Goal: Task Accomplishment & Management: Use online tool/utility

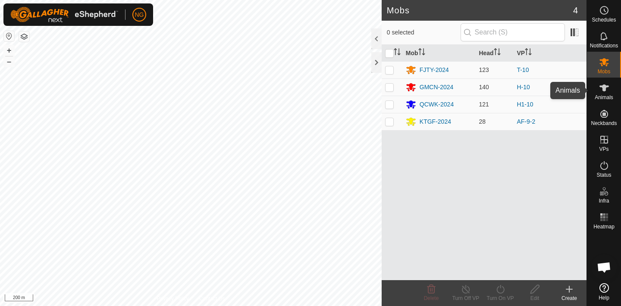
click at [602, 92] on icon at bounding box center [604, 88] width 10 height 10
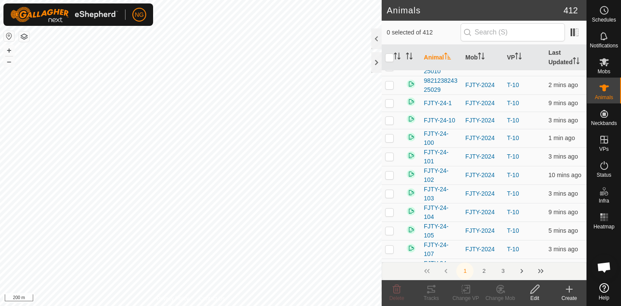
scroll to position [91, 0]
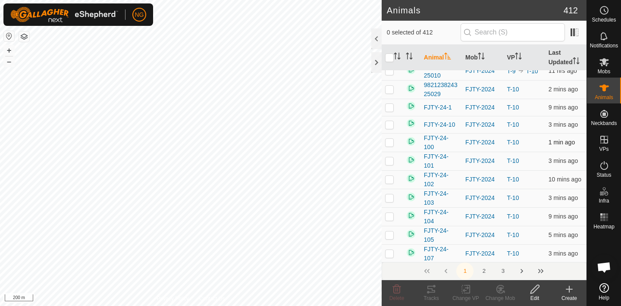
click at [390, 139] on p-checkbox at bounding box center [389, 142] width 9 height 7
click at [388, 139] on p-checkbox at bounding box center [389, 142] width 9 height 7
checkbox input "false"
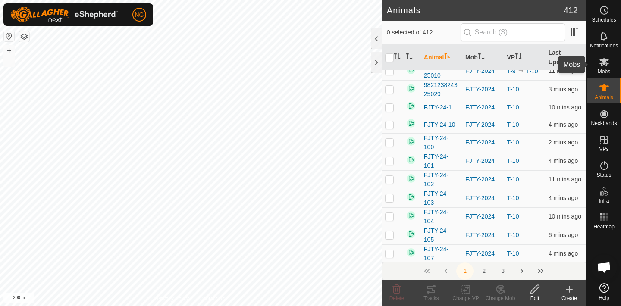
click at [601, 63] on icon at bounding box center [604, 62] width 9 height 8
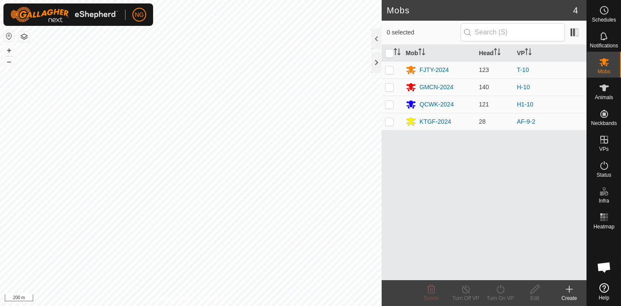
click at [569, 293] on icon at bounding box center [569, 289] width 10 height 10
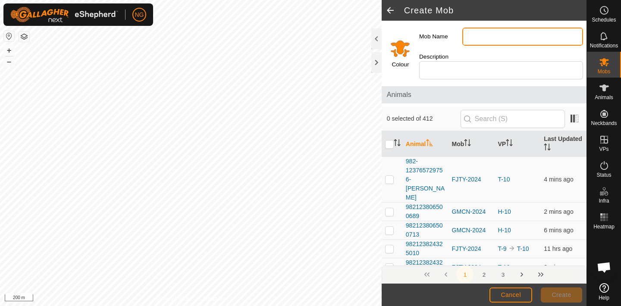
click at [485, 38] on input "Mob Name" at bounding box center [522, 37] width 121 height 18
type input "FJTY-Small"
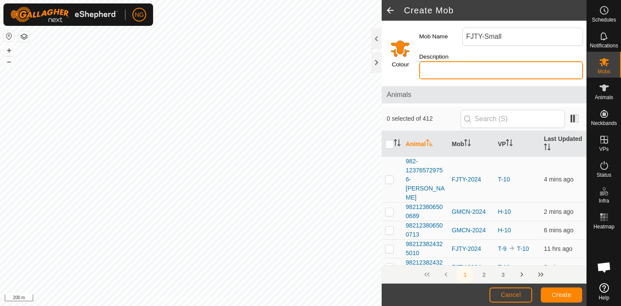
click at [483, 61] on input "Description" at bounding box center [501, 70] width 164 height 18
type input "Adlib"
click at [402, 41] on input "Select a color" at bounding box center [400, 48] width 21 height 21
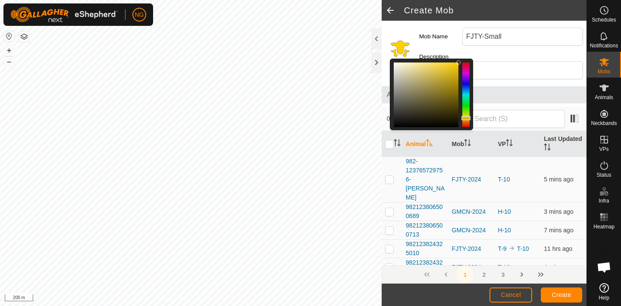
click at [467, 116] on div at bounding box center [466, 118] width 9 height 4
click at [466, 117] on div at bounding box center [466, 119] width 9 height 4
click at [561, 294] on span "Create" at bounding box center [561, 295] width 19 height 7
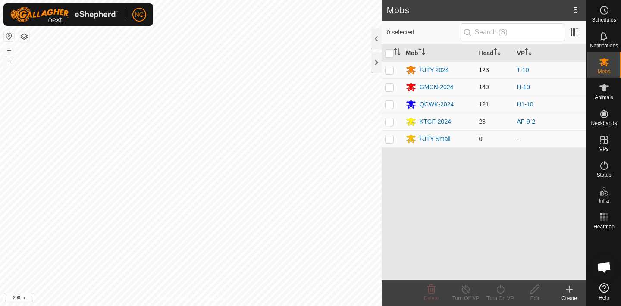
click at [389, 70] on p-checkbox at bounding box center [389, 69] width 9 height 7
click at [389, 67] on p-checkbox at bounding box center [389, 69] width 9 height 7
checkbox input "false"
click at [411, 69] on icon at bounding box center [410, 70] width 9 height 8
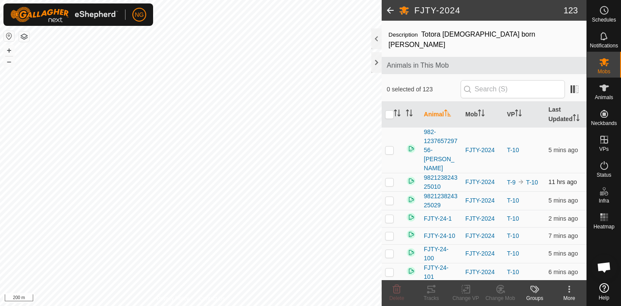
scroll to position [24, 0]
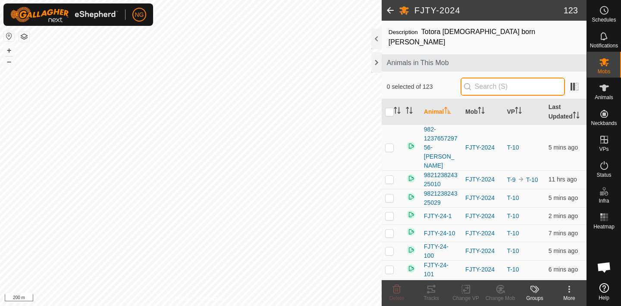
click at [512, 78] on input "text" at bounding box center [513, 87] width 104 height 18
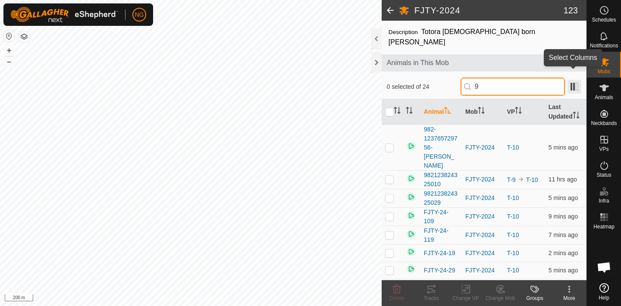
type input "9"
click at [573, 80] on span at bounding box center [575, 87] width 14 height 14
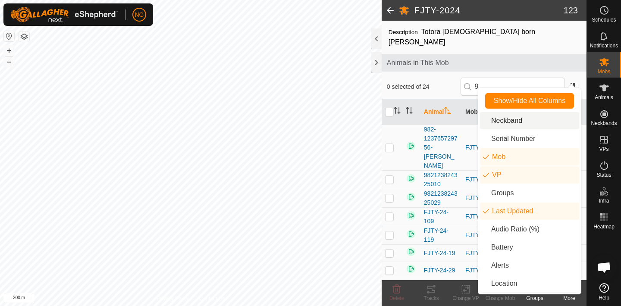
click at [514, 122] on li "Neckband" at bounding box center [529, 120] width 99 height 17
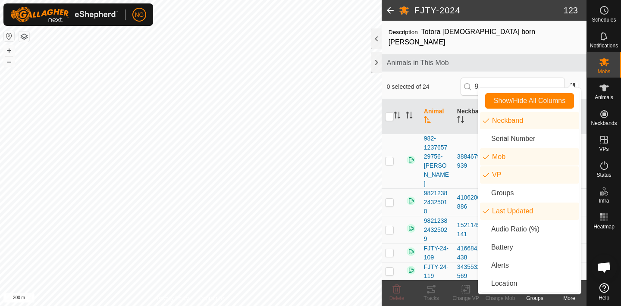
click at [530, 58] on span "Animals in This Mob" at bounding box center [484, 63] width 195 height 10
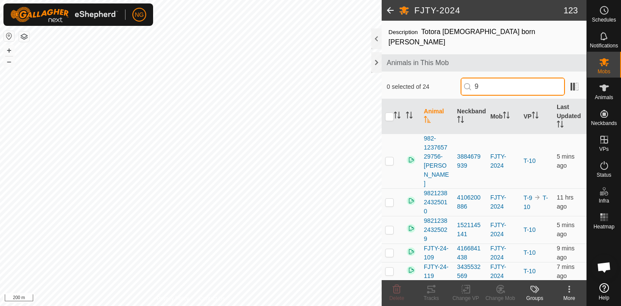
click at [501, 78] on input "9" at bounding box center [513, 87] width 104 height 18
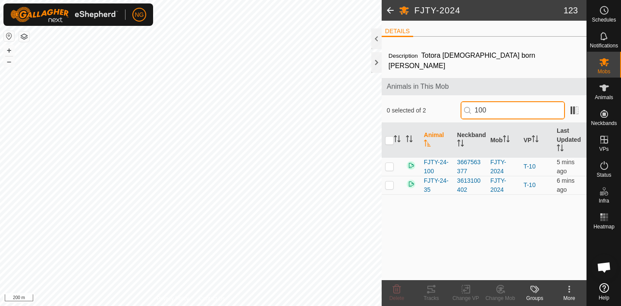
scroll to position [0, 0]
type input "100"
click at [388, 163] on p-checkbox at bounding box center [389, 166] width 9 height 7
checkbox input "true"
click at [534, 101] on input "100" at bounding box center [513, 110] width 104 height 18
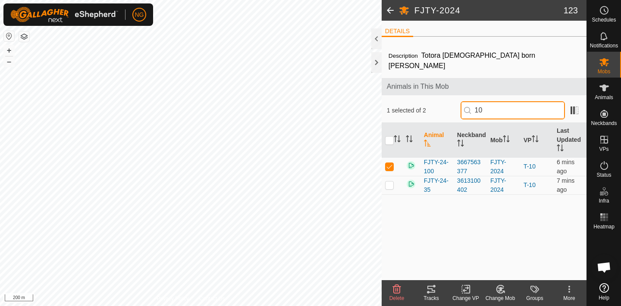
type input "1"
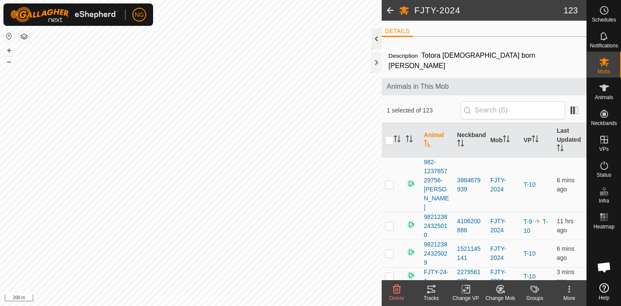
click at [377, 39] on div at bounding box center [376, 38] width 10 height 21
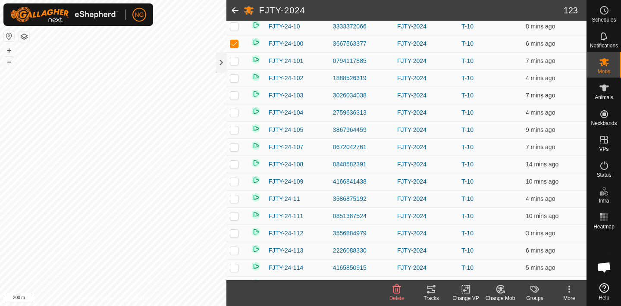
scroll to position [179, 0]
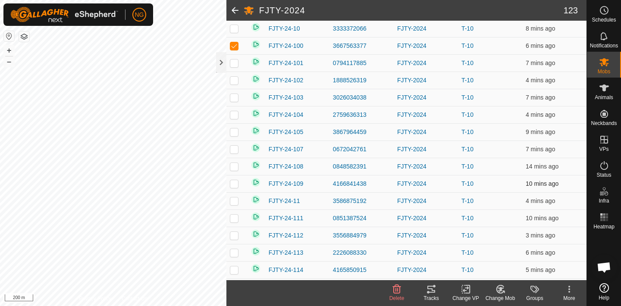
click at [235, 182] on p-checkbox at bounding box center [234, 183] width 9 height 7
checkbox input "true"
click at [235, 115] on p-checkbox at bounding box center [234, 114] width 9 height 7
checkbox input "true"
click at [234, 132] on p-checkbox at bounding box center [234, 132] width 9 height 7
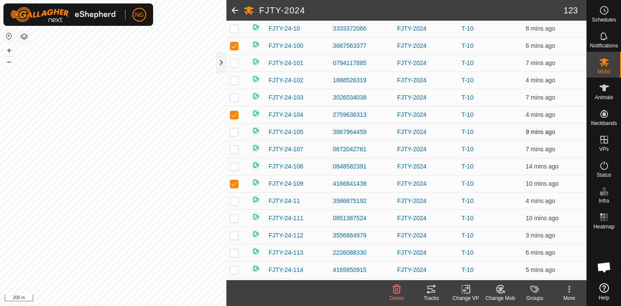
checkbox input "true"
click at [233, 149] on p-checkbox at bounding box center [234, 149] width 9 height 7
checkbox input "true"
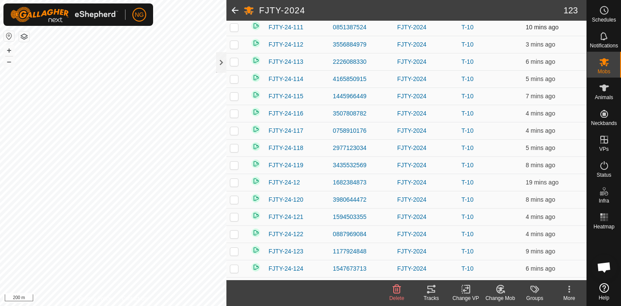
scroll to position [372, 0]
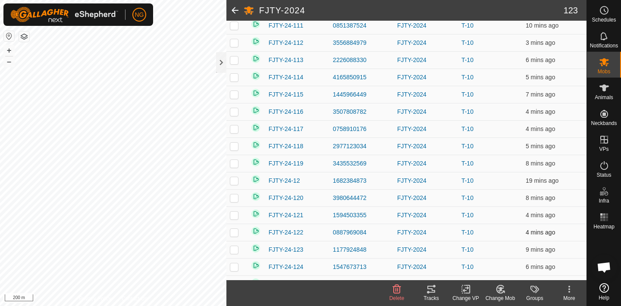
click at [235, 234] on p-checkbox at bounding box center [234, 232] width 9 height 7
checkbox input "true"
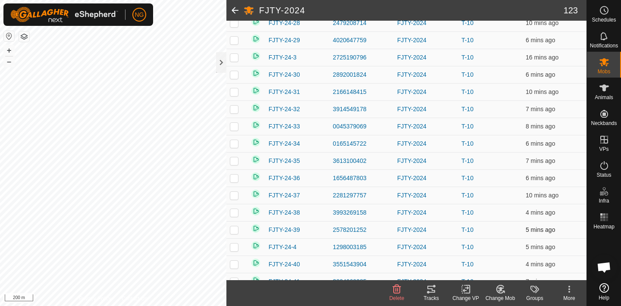
click at [236, 229] on p-checkbox at bounding box center [234, 229] width 9 height 7
checkbox input "true"
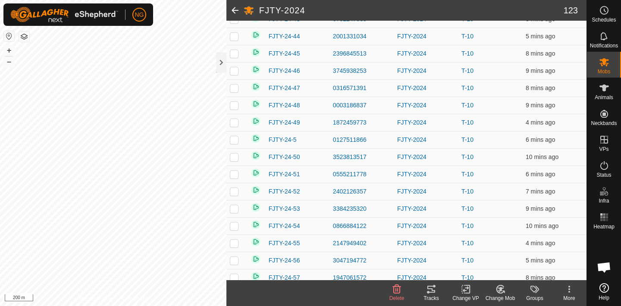
scroll to position [1220, 0]
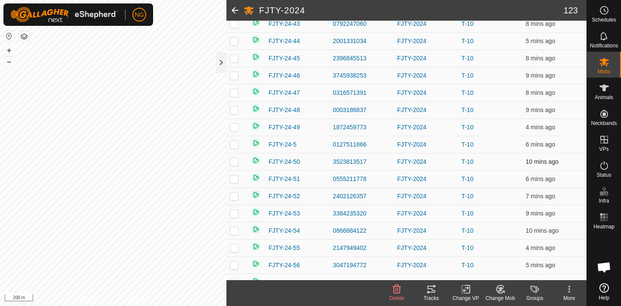
click at [237, 157] on td at bounding box center [236, 161] width 21 height 17
checkbox input "true"
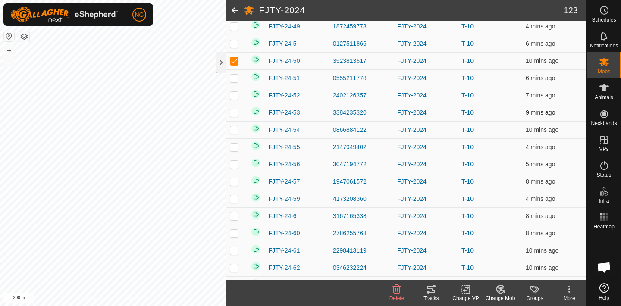
scroll to position [1324, 0]
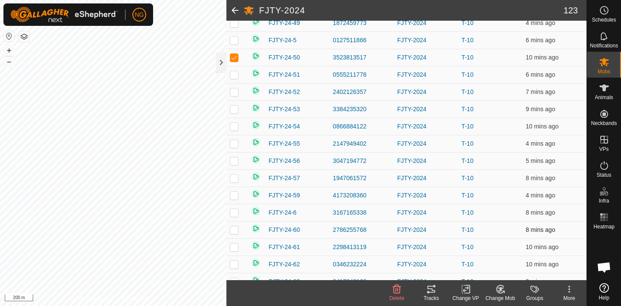
click at [232, 233] on p-checkbox at bounding box center [234, 229] width 9 height 7
checkbox input "true"
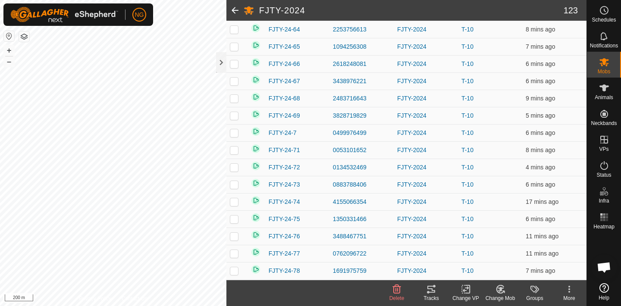
scroll to position [1598, 0]
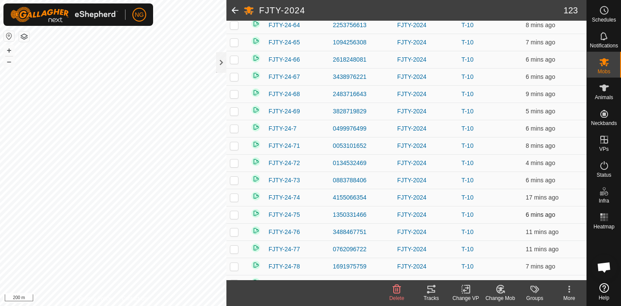
click at [235, 217] on p-checkbox at bounding box center [234, 214] width 9 height 7
checkbox input "true"
click at [236, 163] on p-checkbox at bounding box center [234, 163] width 9 height 7
checkbox input "true"
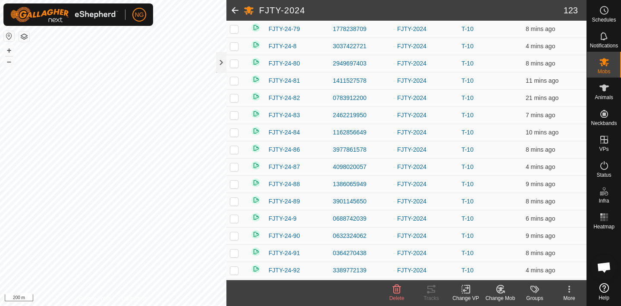
scroll to position [1854, 0]
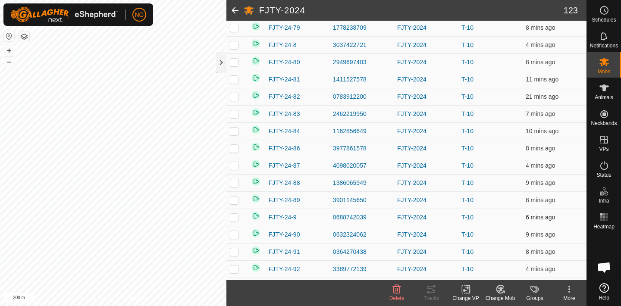
click at [234, 217] on p-checkbox at bounding box center [234, 217] width 9 height 7
checkbox input "true"
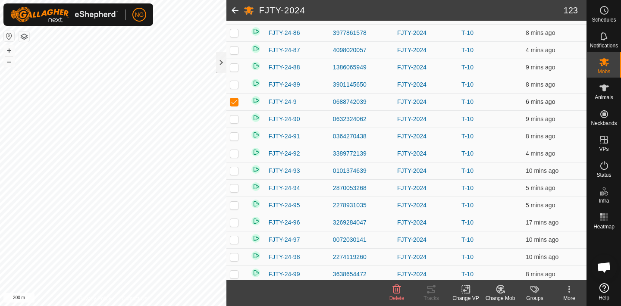
scroll to position [1972, 0]
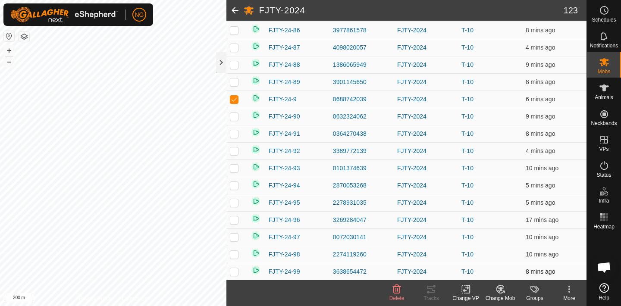
click at [233, 274] on p-checkbox at bounding box center [234, 271] width 9 height 7
checkbox input "true"
click at [234, 135] on p-checkbox at bounding box center [234, 133] width 9 height 7
checkbox input "true"
click at [497, 291] on icon at bounding box center [500, 289] width 11 height 10
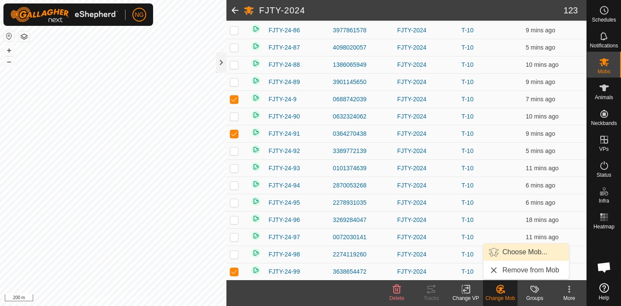
click at [511, 250] on link "Choose Mob..." at bounding box center [526, 252] width 85 height 17
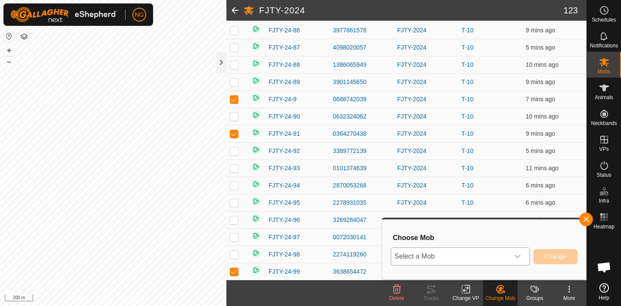
click at [522, 261] on div "dropdown trigger" at bounding box center [517, 256] width 17 height 17
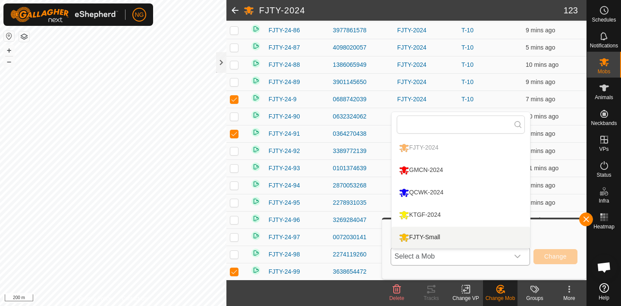
click at [499, 235] on li "FJTY-Small" at bounding box center [461, 238] width 138 height 22
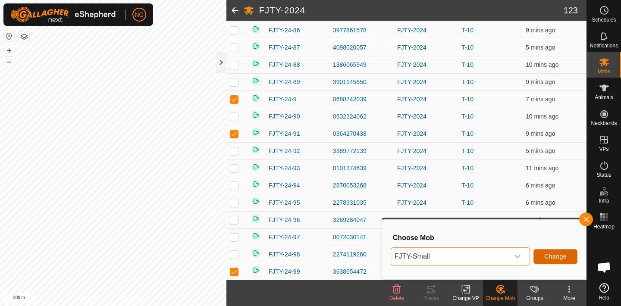
click at [552, 258] on span "Change" at bounding box center [555, 256] width 22 height 7
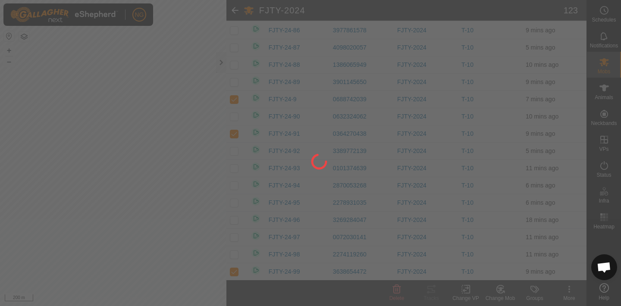
checkbox input "false"
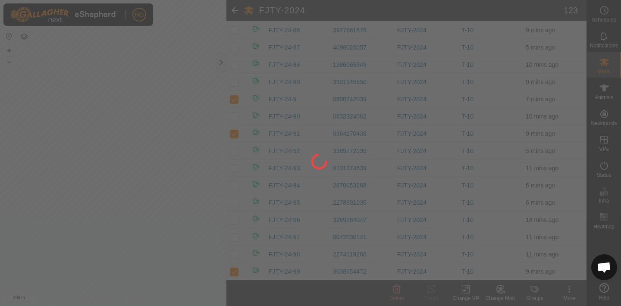
checkbox input "false"
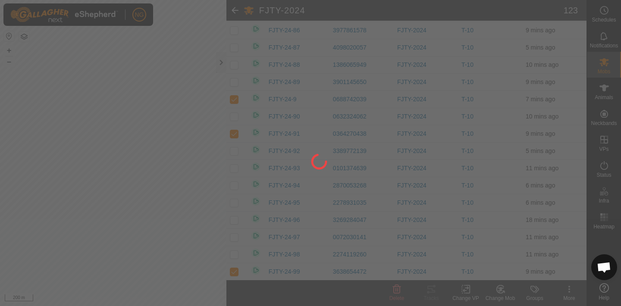
checkbox input "false"
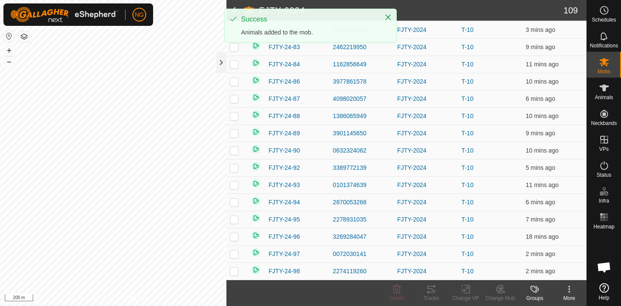
scroll to position [1731, 0]
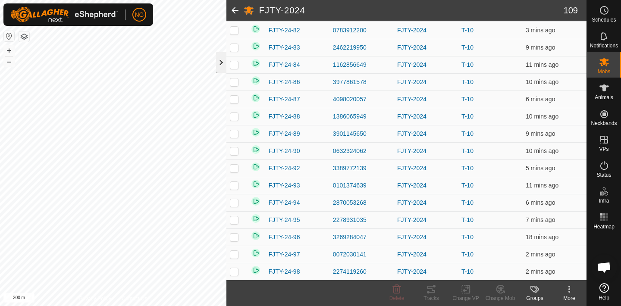
click at [221, 64] on div at bounding box center [221, 62] width 10 height 21
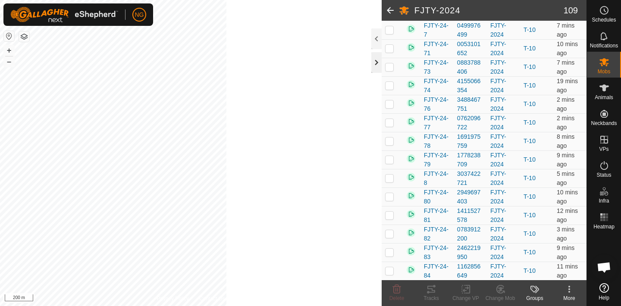
scroll to position [1925, 0]
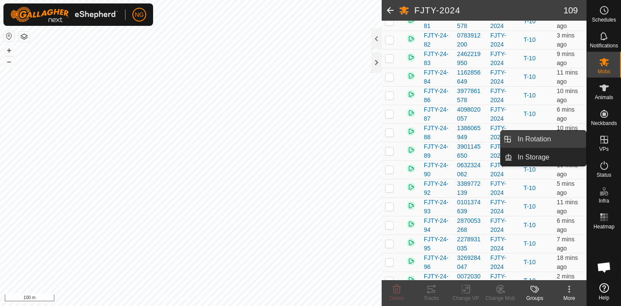
click at [569, 139] on link "In Rotation" at bounding box center [549, 139] width 74 height 17
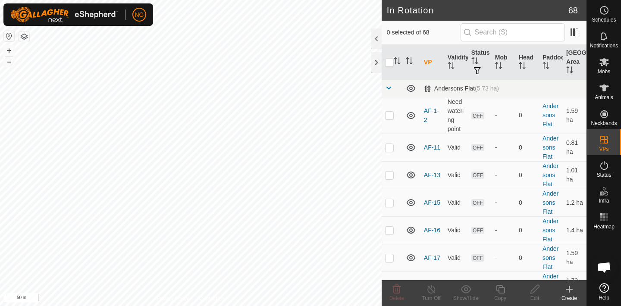
click at [569, 289] on icon at bounding box center [569, 289] width 6 height 0
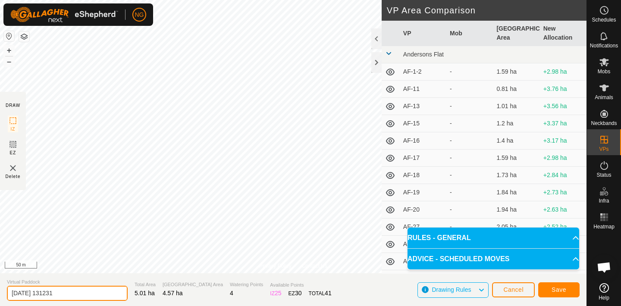
click at [66, 293] on input "[DATE] 131231" at bounding box center [67, 293] width 121 height 15
type input "2"
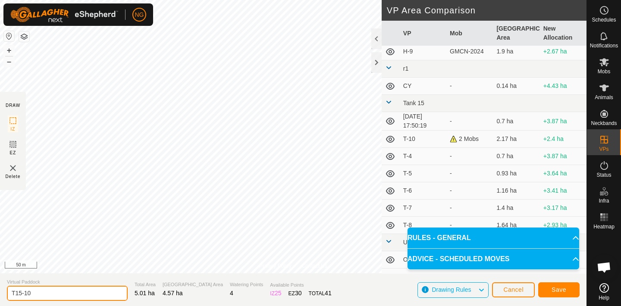
scroll to position [1088, 0]
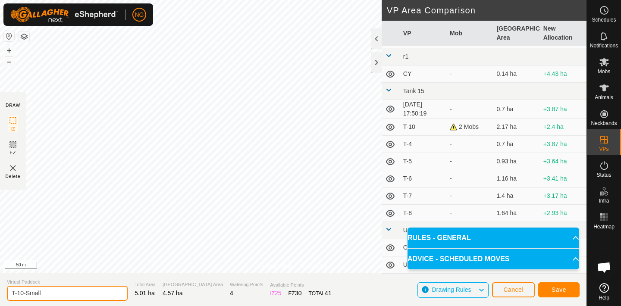
type input "T-10-Small"
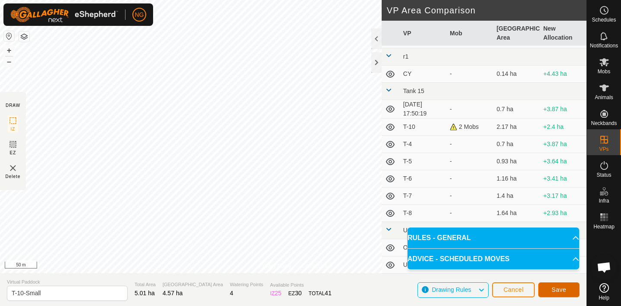
click at [556, 287] on span "Save" at bounding box center [559, 289] width 15 height 7
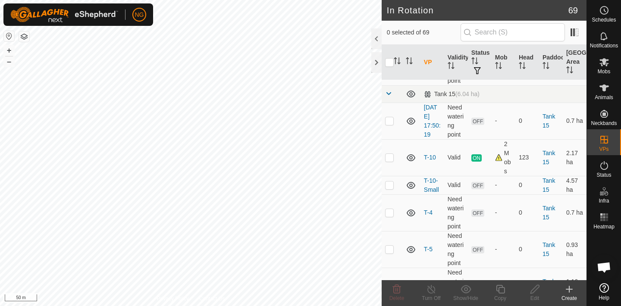
scroll to position [1519, 0]
click at [389, 182] on p-checkbox at bounding box center [389, 182] width 9 height 7
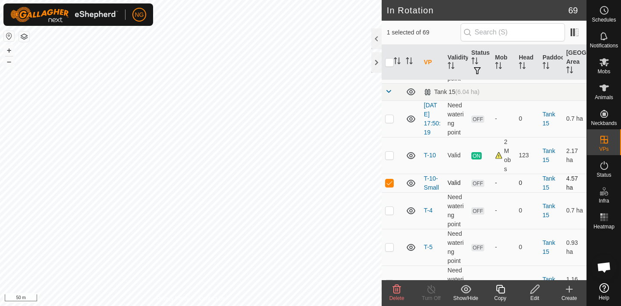
click at [389, 182] on p-checkbox at bounding box center [389, 182] width 9 height 7
checkbox input "false"
click at [603, 62] on icon at bounding box center [604, 62] width 9 height 8
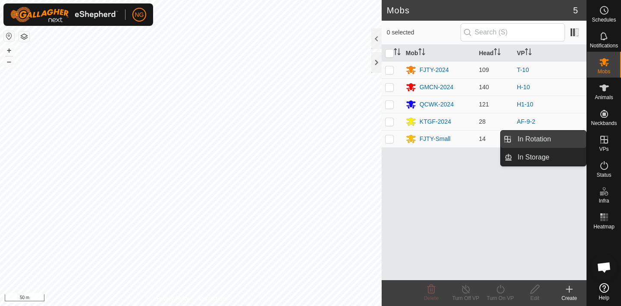
click at [569, 136] on link "In Rotation" at bounding box center [549, 139] width 74 height 17
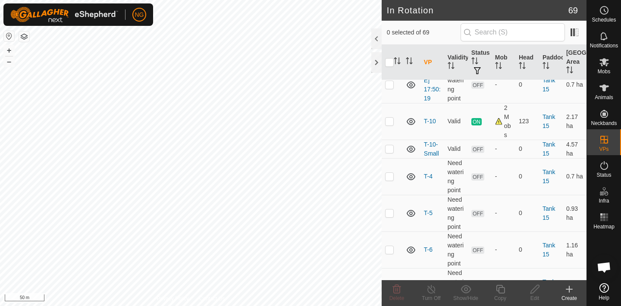
scroll to position [1553, 0]
click at [390, 120] on p-checkbox at bounding box center [389, 121] width 9 height 7
checkbox input "true"
click at [503, 290] on icon at bounding box center [500, 289] width 11 height 10
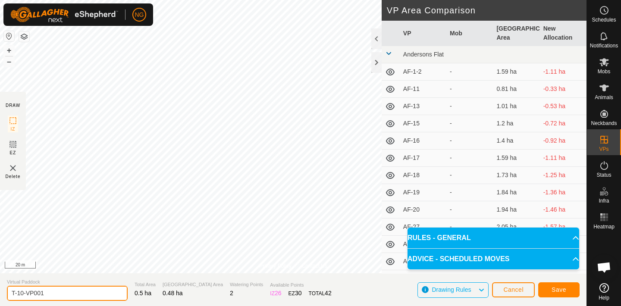
click at [61, 295] on input "T-10-VP001" at bounding box center [67, 293] width 121 height 15
type input "T-11"
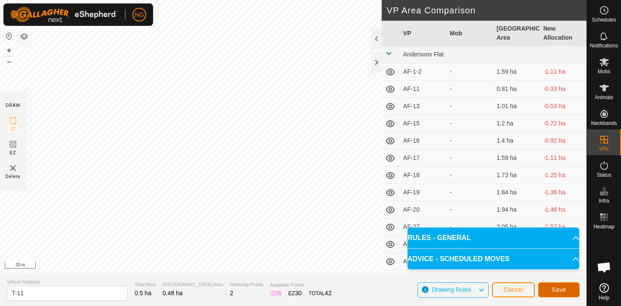
click at [548, 285] on button "Save" at bounding box center [558, 290] width 41 height 15
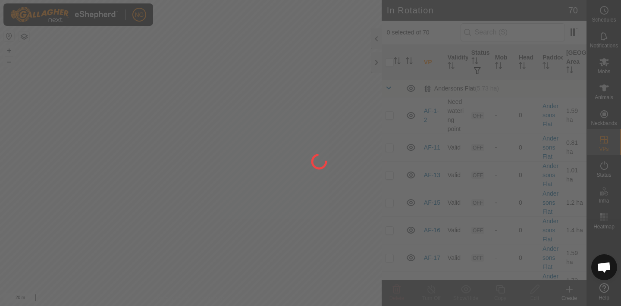
click at [275, 196] on div at bounding box center [310, 153] width 621 height 306
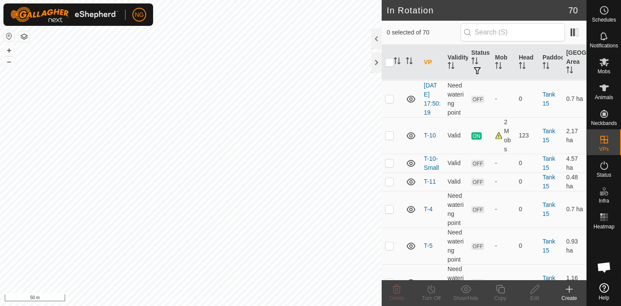
scroll to position [1541, 0]
click at [389, 178] on p-checkbox at bounding box center [389, 179] width 9 height 7
checkbox input "true"
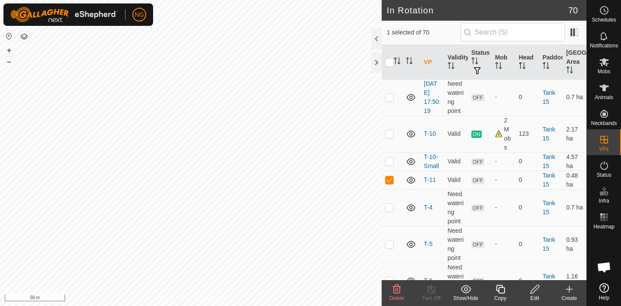
click at [501, 291] on icon at bounding box center [500, 289] width 11 height 10
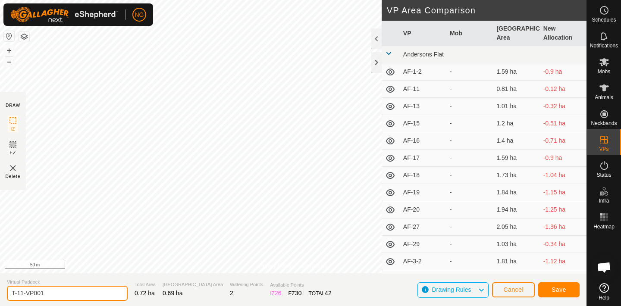
click at [53, 296] on input "T-11-VP001" at bounding box center [67, 293] width 121 height 15
type input "T-12"
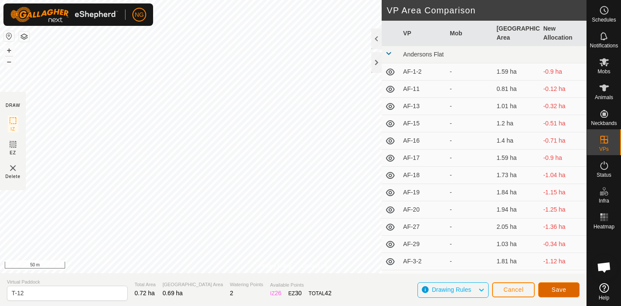
click at [555, 290] on span "Save" at bounding box center [559, 289] width 15 height 7
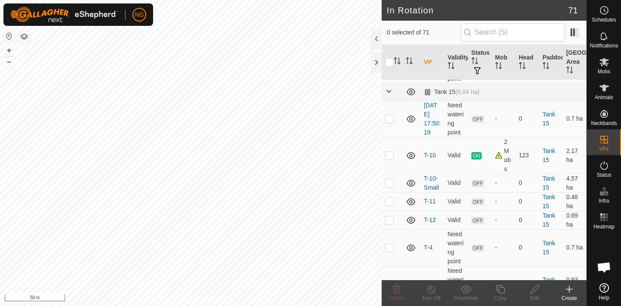
scroll to position [1522, 0]
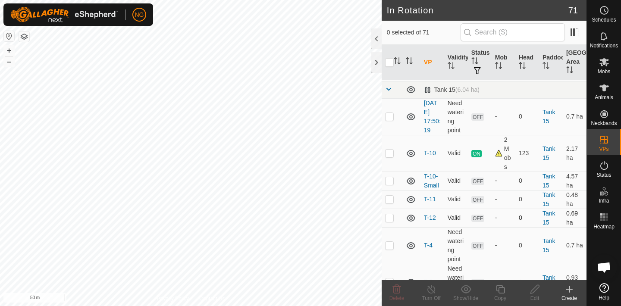
click at [389, 216] on p-checkbox at bounding box center [389, 217] width 9 height 7
checkbox input "true"
click at [498, 288] on icon at bounding box center [500, 289] width 9 height 9
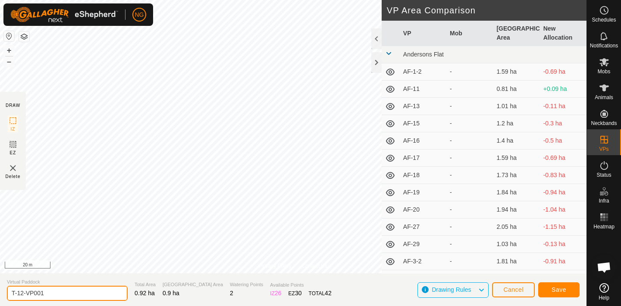
click at [52, 293] on input "T-12-VP001" at bounding box center [67, 293] width 121 height 15
type input "T-13"
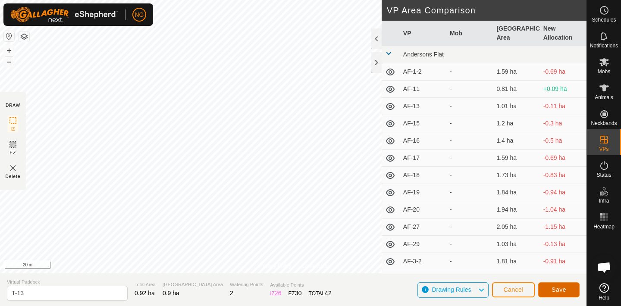
click at [548, 286] on button "Save" at bounding box center [558, 290] width 41 height 15
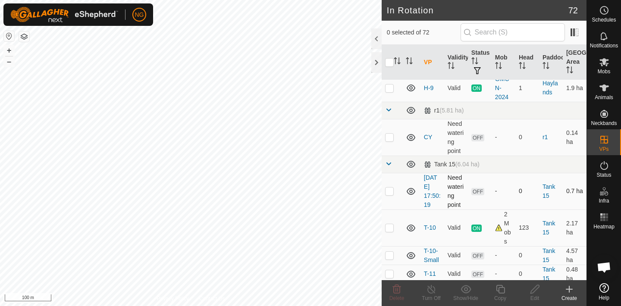
scroll to position [1447, 0]
click at [387, 191] on p-checkbox at bounding box center [389, 190] width 9 height 7
checkbox input "false"
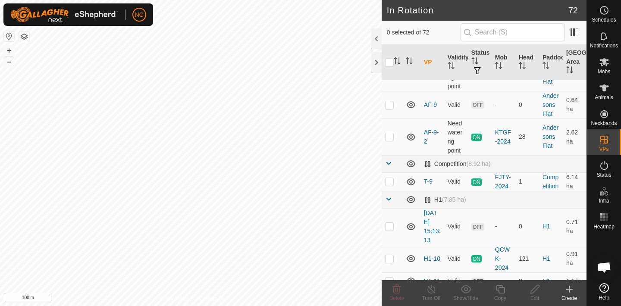
scroll to position [524, 0]
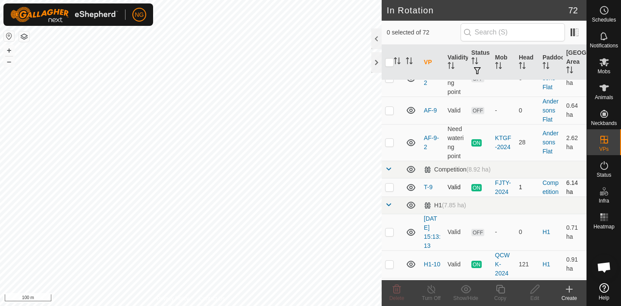
click at [391, 187] on p-checkbox at bounding box center [389, 187] width 9 height 7
checkbox input "true"
click at [431, 289] on line at bounding box center [431, 289] width 7 height 7
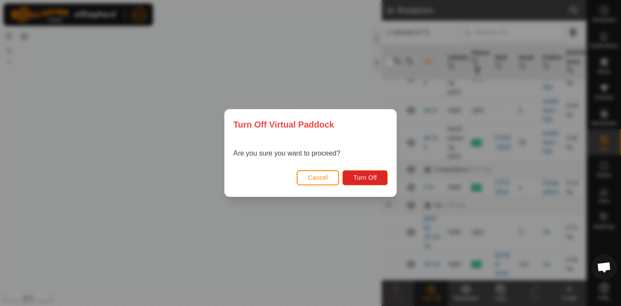
click at [317, 170] on button "Cancel" at bounding box center [318, 177] width 43 height 15
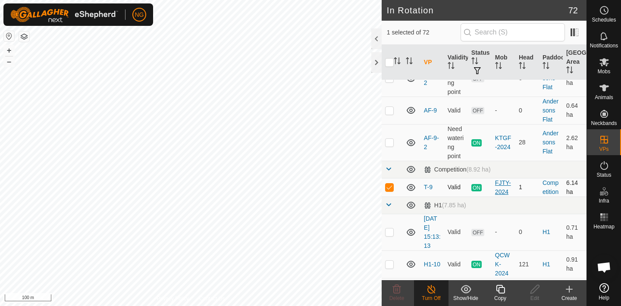
click at [501, 182] on div "FJTY-2024" at bounding box center [503, 188] width 17 height 18
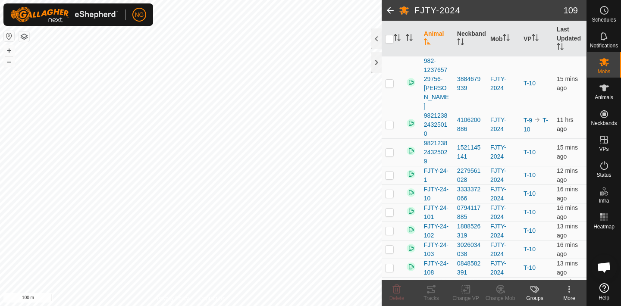
scroll to position [100, 0]
click at [389, 123] on p-checkbox at bounding box center [389, 126] width 9 height 7
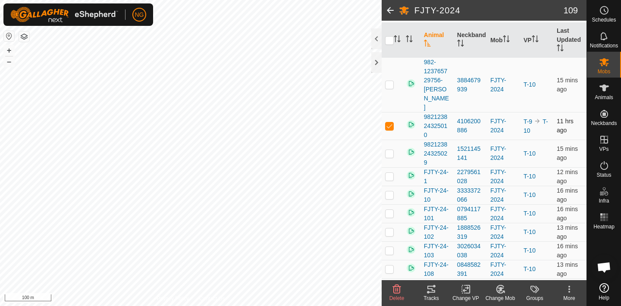
click at [389, 123] on p-checkbox at bounding box center [389, 126] width 9 height 7
click at [390, 123] on p-checkbox at bounding box center [389, 126] width 9 height 7
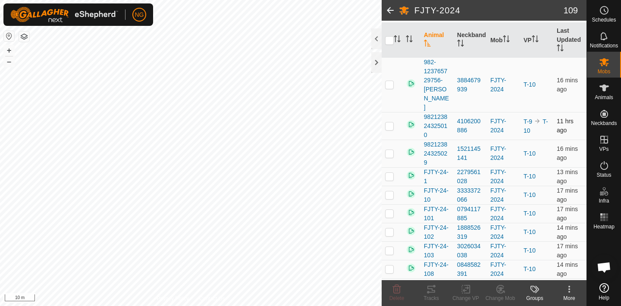
click at [389, 123] on p-checkbox at bounding box center [389, 126] width 9 height 7
checkbox input "false"
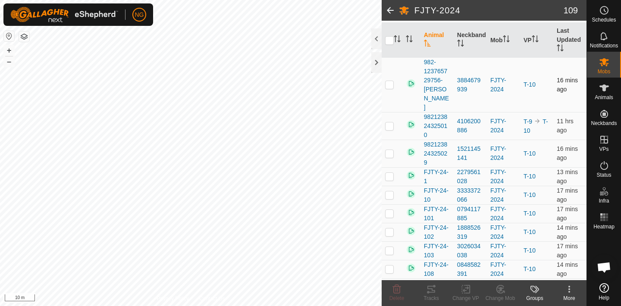
click at [390, 81] on p-checkbox at bounding box center [389, 84] width 9 height 7
click at [389, 81] on p-checkbox at bounding box center [389, 84] width 9 height 7
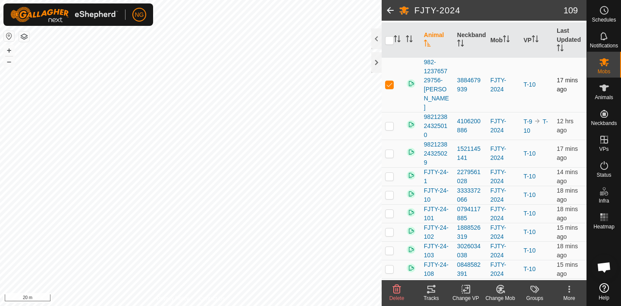
click at [389, 81] on p-checkbox at bounding box center [389, 84] width 9 height 7
checkbox input "false"
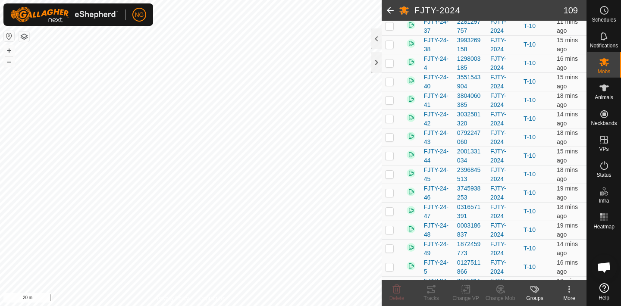
scroll to position [1146, 0]
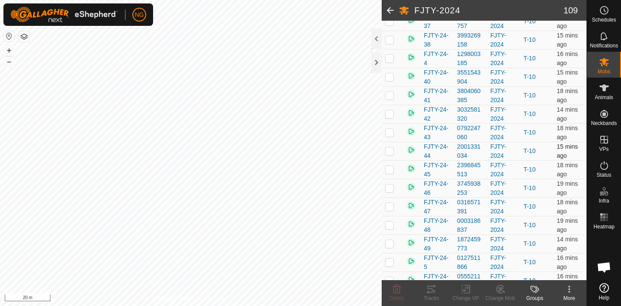
click at [388, 148] on p-checkbox at bounding box center [389, 151] width 9 height 7
checkbox input "false"
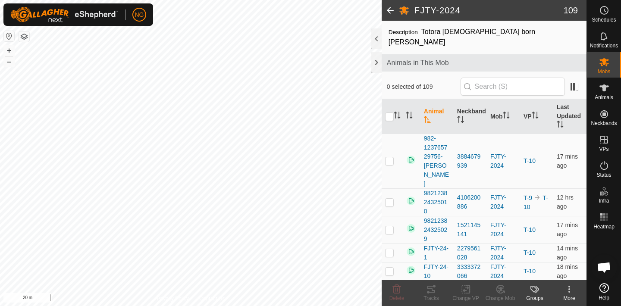
scroll to position [0, 0]
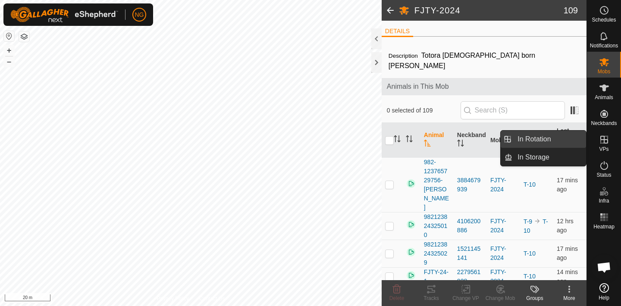
click at [570, 135] on link "In Rotation" at bounding box center [549, 139] width 74 height 17
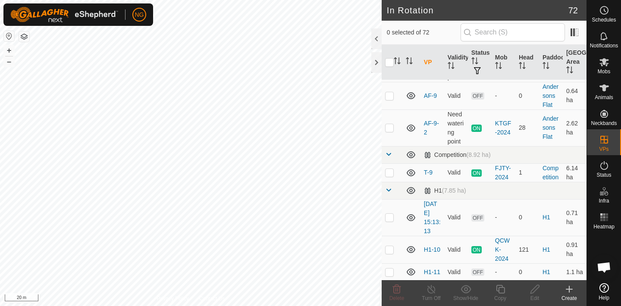
scroll to position [540, 0]
click at [389, 171] on p-checkbox at bounding box center [389, 171] width 9 height 7
checkbox input "true"
click at [431, 288] on icon at bounding box center [432, 289] width 8 height 9
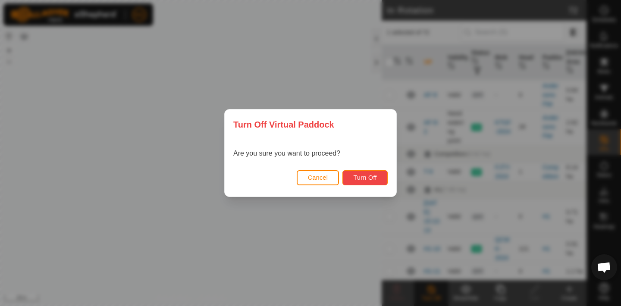
click at [365, 175] on span "Turn Off" at bounding box center [365, 177] width 24 height 7
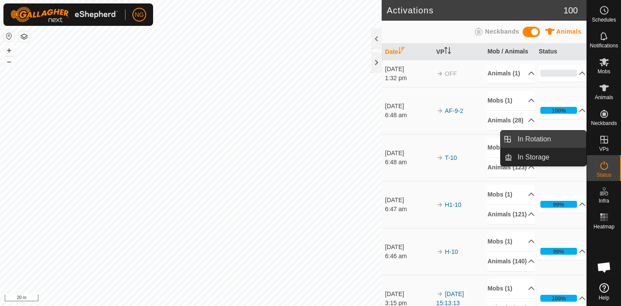
click at [562, 139] on link "In Rotation" at bounding box center [549, 139] width 74 height 17
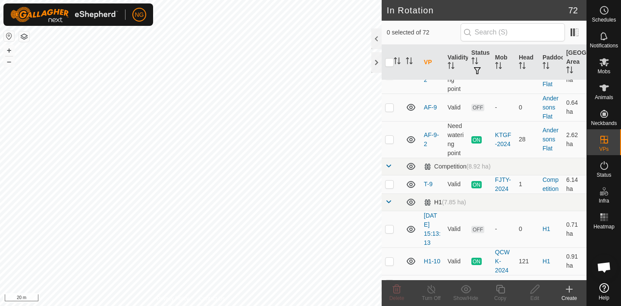
scroll to position [528, 0]
click at [389, 183] on p-checkbox at bounding box center [389, 183] width 9 height 7
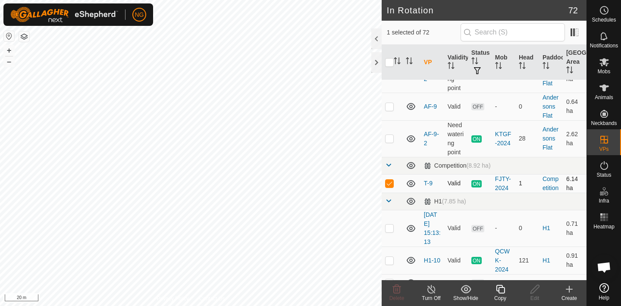
checkbox input "false"
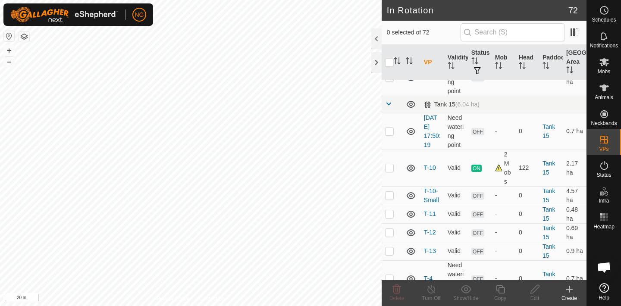
scroll to position [1509, 0]
click at [390, 167] on p-checkbox at bounding box center [389, 166] width 9 height 7
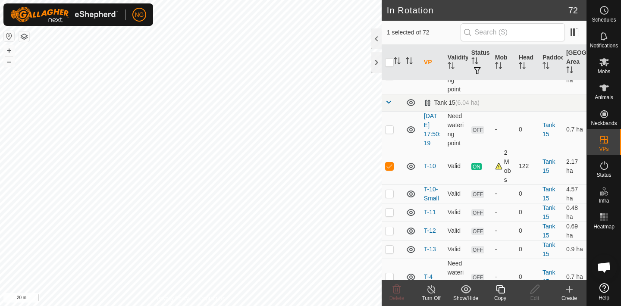
click at [390, 167] on p-checkbox at bounding box center [389, 166] width 9 height 7
checkbox input "false"
click at [602, 90] on icon at bounding box center [604, 88] width 9 height 7
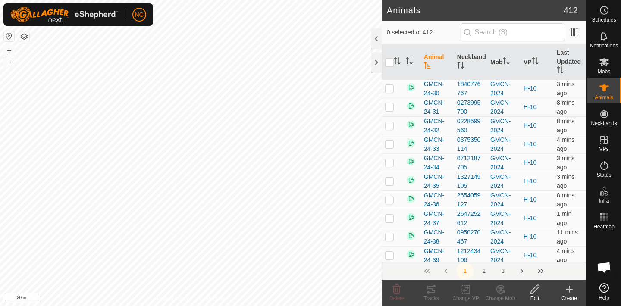
scroll to position [3581, 0]
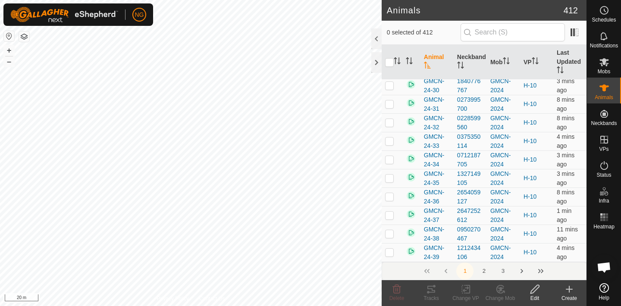
click at [483, 270] on button "2" at bounding box center [483, 271] width 17 height 17
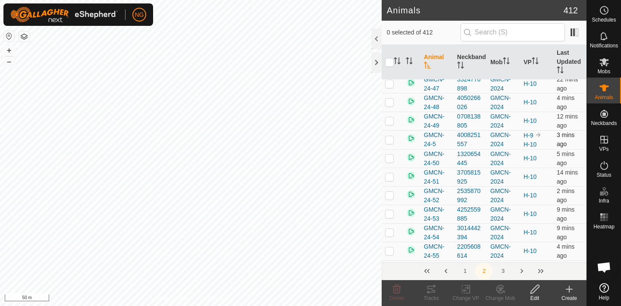
click at [390, 141] on p-checkbox at bounding box center [389, 139] width 9 height 7
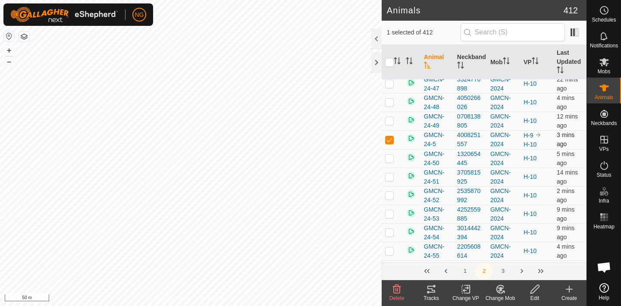
click at [390, 141] on p-checkbox at bounding box center [389, 139] width 9 height 7
click at [390, 138] on p-checkbox at bounding box center [389, 139] width 9 height 7
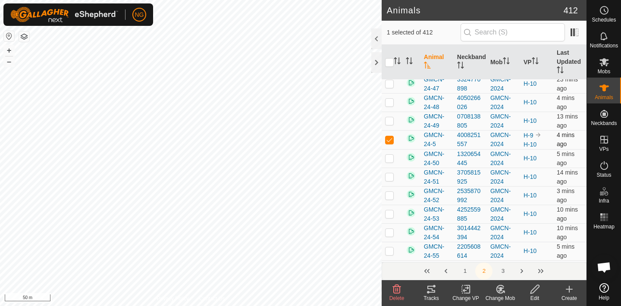
checkbox input "false"
click at [394, 137] on div "Animals 412 0 selected of 412 Animal Neckband Mob VP Last Updated GMCN-24-40 22…" at bounding box center [293, 153] width 587 height 306
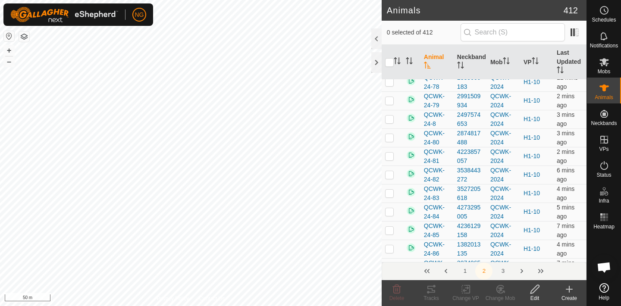
scroll to position [3537, 0]
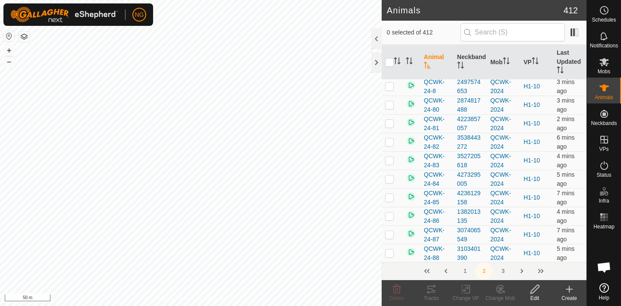
click at [503, 270] on button "3" at bounding box center [502, 271] width 17 height 17
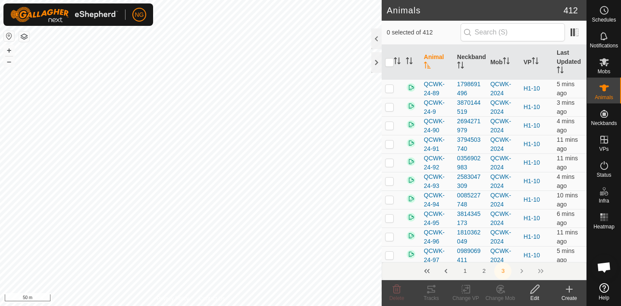
click at [466, 271] on button "1" at bounding box center [464, 271] width 17 height 17
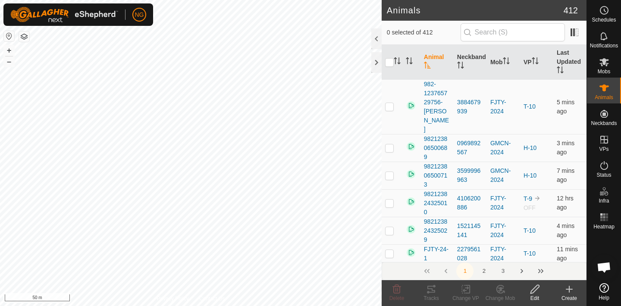
click at [484, 271] on button "2" at bounding box center [483, 271] width 17 height 17
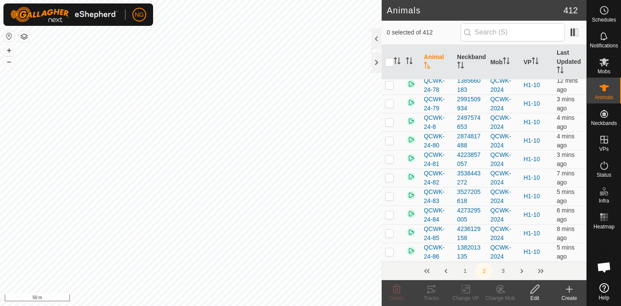
scroll to position [3537, 0]
click at [389, 197] on p-checkbox at bounding box center [389, 197] width 9 height 7
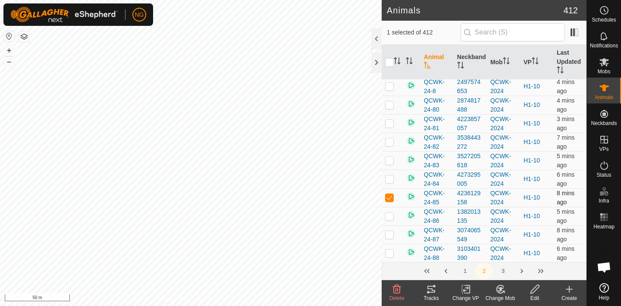
click at [389, 197] on p-checkbox at bounding box center [389, 197] width 9 height 7
checkbox input "false"
click at [389, 217] on p-checkbox at bounding box center [389, 216] width 9 height 7
click at [389, 216] on p-checkbox at bounding box center [389, 216] width 9 height 7
checkbox input "false"
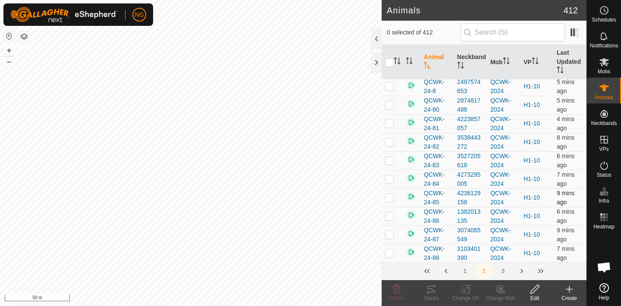
click at [389, 197] on p-checkbox at bounding box center [389, 197] width 9 height 7
checkbox input "false"
click at [390, 217] on p-checkbox at bounding box center [389, 216] width 9 height 7
click at [390, 218] on p-checkbox at bounding box center [389, 216] width 9 height 7
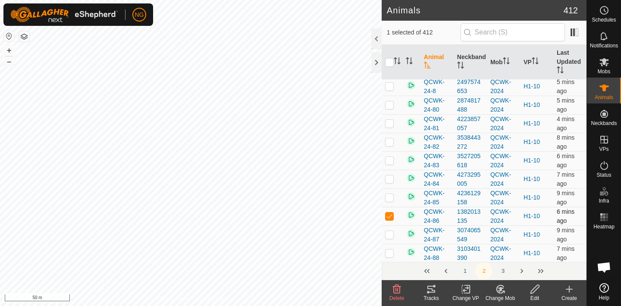
checkbox input "false"
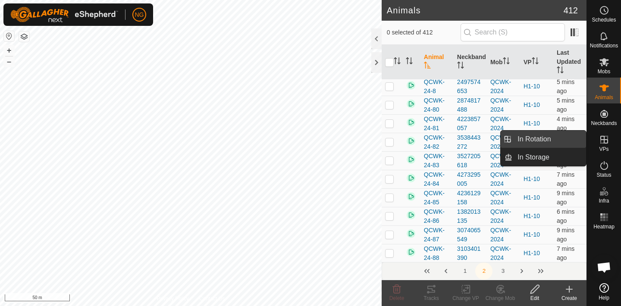
click at [547, 139] on link "In Rotation" at bounding box center [549, 139] width 74 height 17
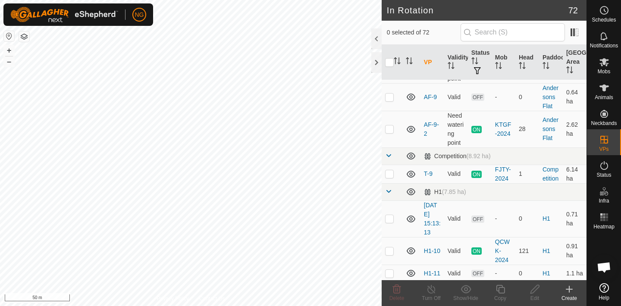
scroll to position [535, 0]
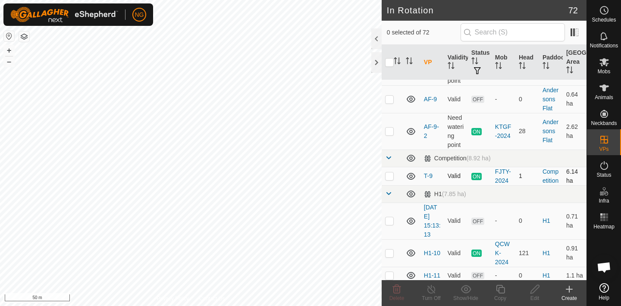
click at [391, 178] on p-checkbox at bounding box center [389, 176] width 9 height 7
checkbox input "true"
click at [431, 291] on icon at bounding box center [431, 289] width 11 height 10
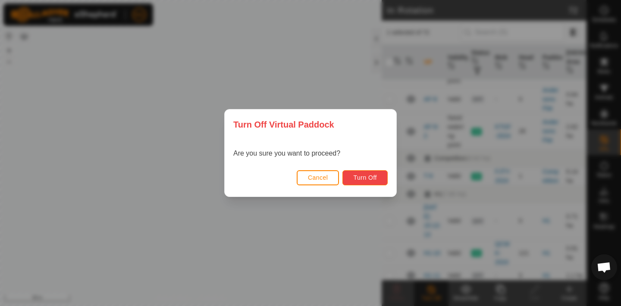
click at [370, 174] on span "Turn Off" at bounding box center [365, 177] width 24 height 7
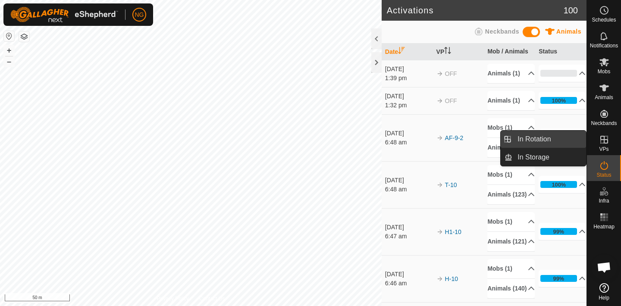
click at [561, 140] on link "In Rotation" at bounding box center [549, 139] width 74 height 17
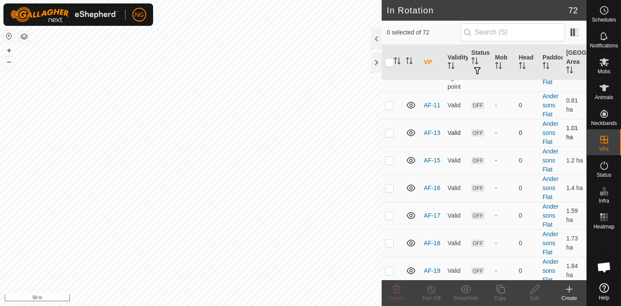
scroll to position [87, 0]
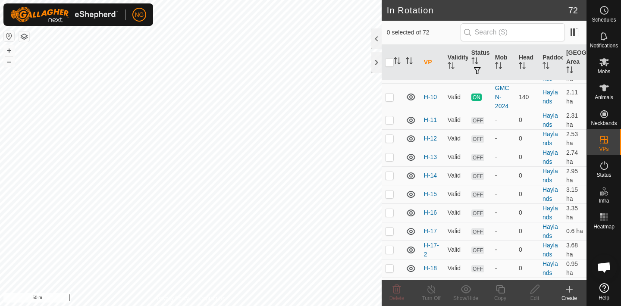
scroll to position [869, 0]
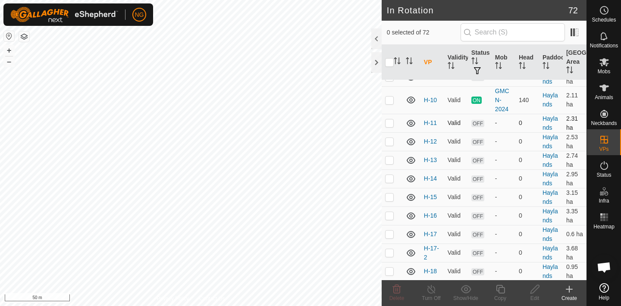
click at [388, 123] on p-checkbox at bounding box center [389, 122] width 9 height 7
checkbox input "false"
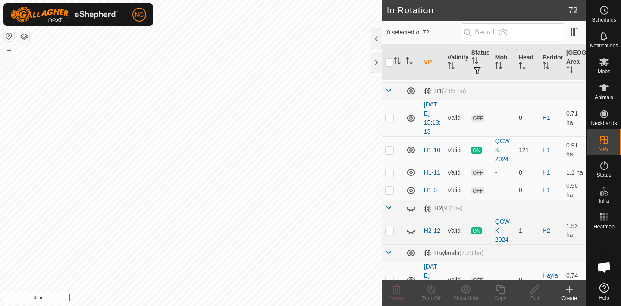
scroll to position [640, 0]
click at [390, 171] on p-checkbox at bounding box center [389, 171] width 9 height 7
checkbox input "true"
click at [501, 289] on icon at bounding box center [500, 289] width 11 height 10
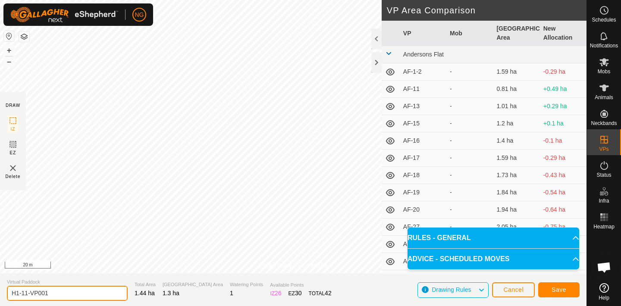
click at [53, 295] on input "H1-11-VP001" at bounding box center [67, 293] width 121 height 15
type input "H1-12"
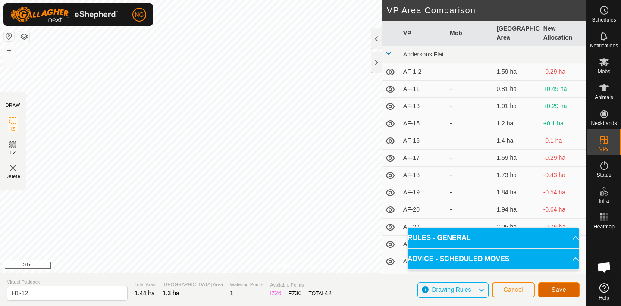
click at [551, 289] on button "Save" at bounding box center [558, 290] width 41 height 15
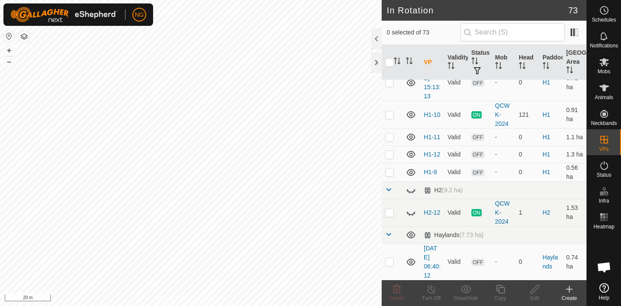
scroll to position [676, 0]
click at [390, 152] on p-checkbox at bounding box center [389, 152] width 9 height 7
checkbox input "true"
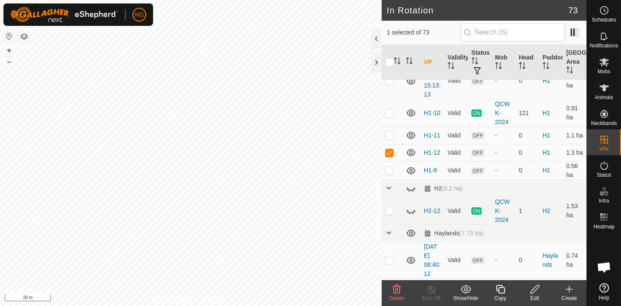
click at [501, 290] on icon at bounding box center [500, 289] width 11 height 10
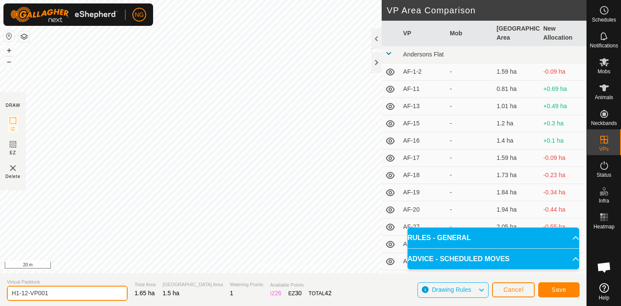
click at [61, 295] on input "H1-12-VP001" at bounding box center [67, 293] width 121 height 15
type input "H1-13"
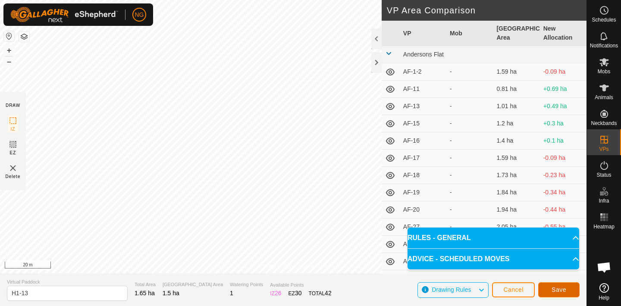
click at [558, 285] on button "Save" at bounding box center [558, 290] width 41 height 15
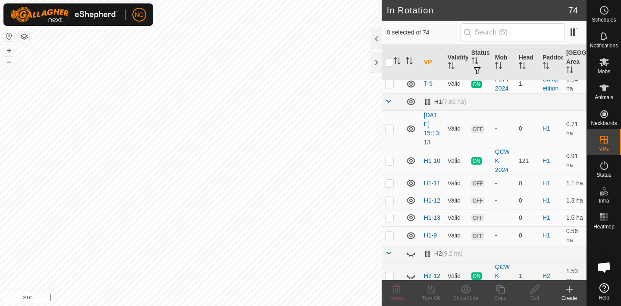
scroll to position [627, 0]
click at [390, 219] on p-checkbox at bounding box center [389, 218] width 9 height 7
checkbox input "true"
click at [501, 290] on icon at bounding box center [500, 289] width 11 height 10
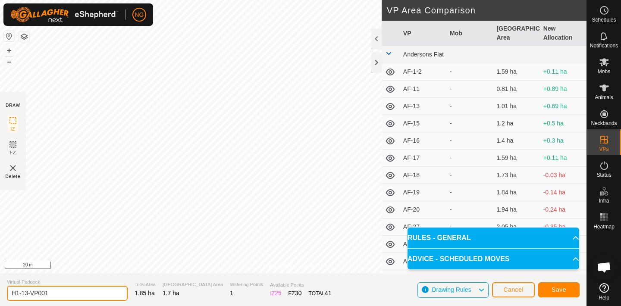
click at [61, 295] on input "H1-13-VP001" at bounding box center [67, 293] width 121 height 15
type input "H1-14"
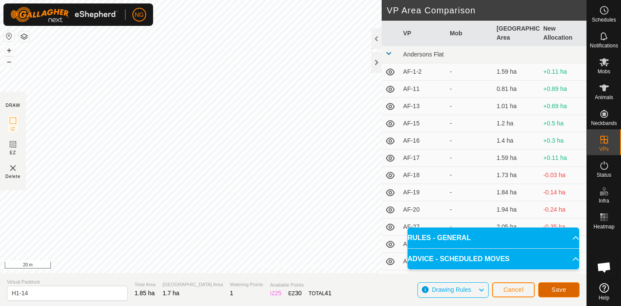
click at [559, 286] on button "Save" at bounding box center [558, 290] width 41 height 15
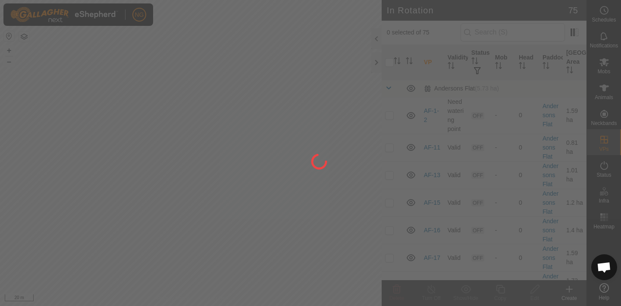
click at [362, 190] on div "NG Schedules Notifications Mobs Animals Neckbands VPs Status Infra Heatmap Help…" at bounding box center [310, 153] width 621 height 306
